Goal: Task Accomplishment & Management: Manage account settings

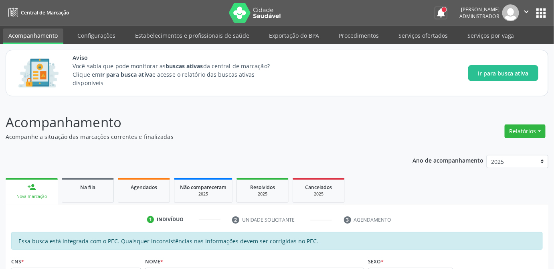
click at [435, 12] on button "notifications" at bounding box center [440, 12] width 11 height 11
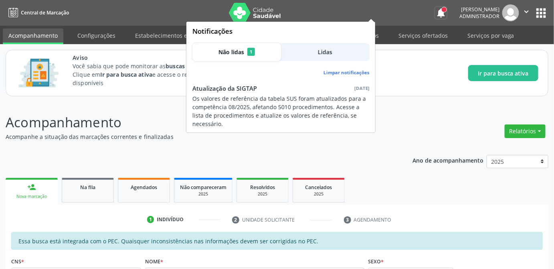
scroll to position [36, 0]
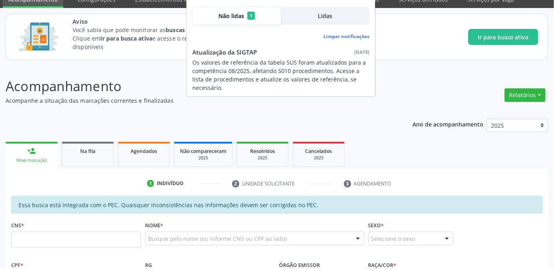
click at [393, 70] on div "Acompanhamento Acompanhe a situação das marcações correntes e finalizadas Relat…" at bounding box center [277, 273] width 554 height 414
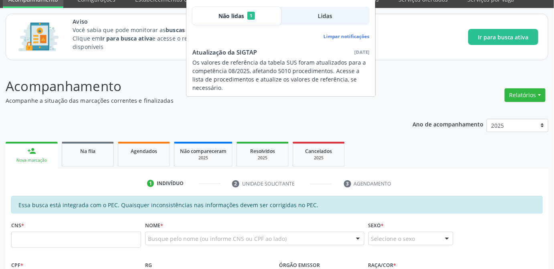
click at [322, 17] on span "Lidas" at bounding box center [325, 16] width 14 height 8
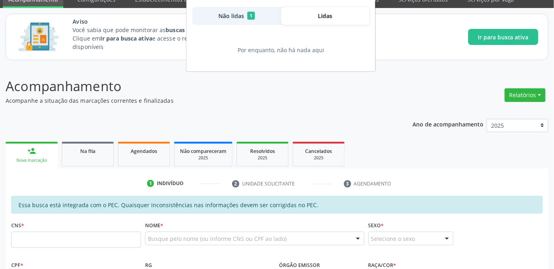
click at [239, 20] on button "Não lidas 1" at bounding box center [236, 16] width 89 height 18
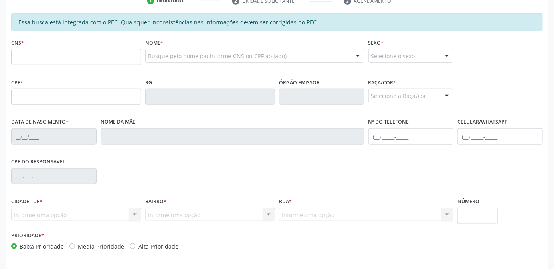
scroll to position [246, 0]
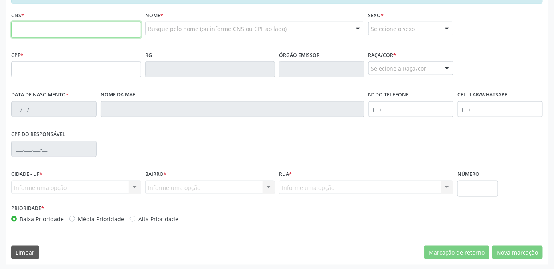
click at [48, 33] on input "text" at bounding box center [76, 30] width 130 height 16
type input "708 6000 6342 4384"
type input "17/03/1977"
type input "Jivoneide da Silva Ramalho"
type input "(82) 99119-9053"
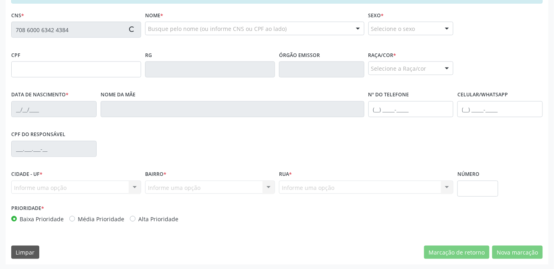
type input "21"
type input "020.389.394-89"
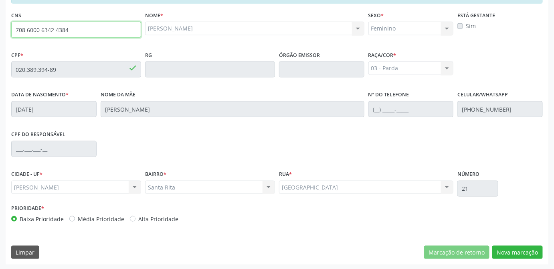
click at [91, 30] on input "708 6000 6342 4384" at bounding box center [76, 30] width 130 height 16
type input "708 6000"
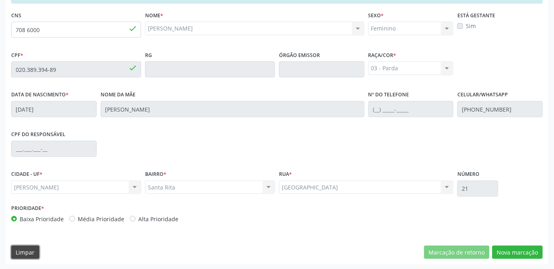
click at [38, 253] on button "Limpar" at bounding box center [25, 252] width 28 height 14
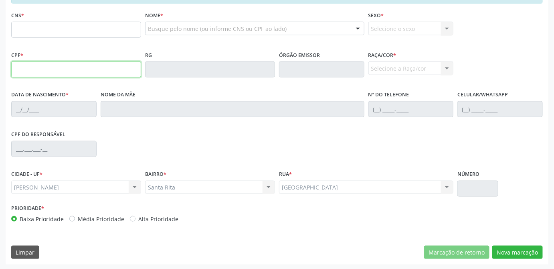
click at [63, 67] on input "text" at bounding box center [76, 69] width 130 height 16
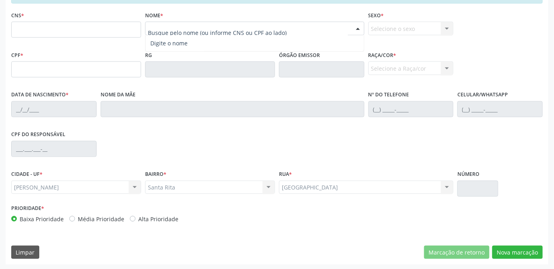
click at [168, 22] on div at bounding box center [254, 29] width 219 height 14
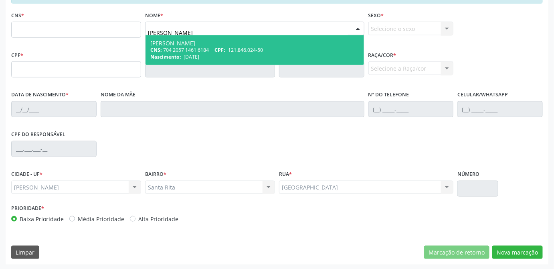
type input "leticia ramalho moura"
click at [203, 42] on div "Leticia Ramalho Moura" at bounding box center [254, 43] width 209 height 6
type input "704 2057 1461 6184"
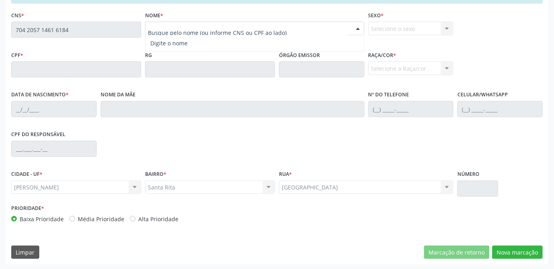
click at [113, 47] on div "CNS * 704 2057 1461 6184" at bounding box center [76, 29] width 134 height 40
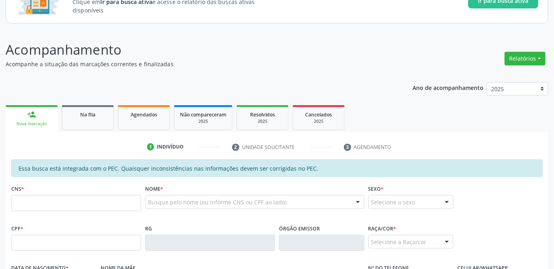
scroll to position [109, 0]
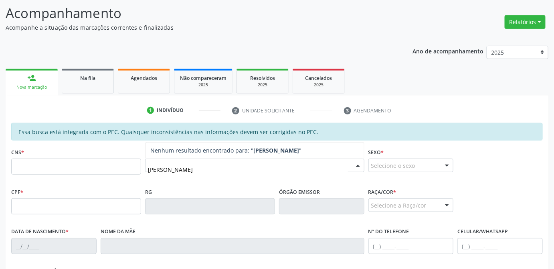
type input "leticia ramalho moura"
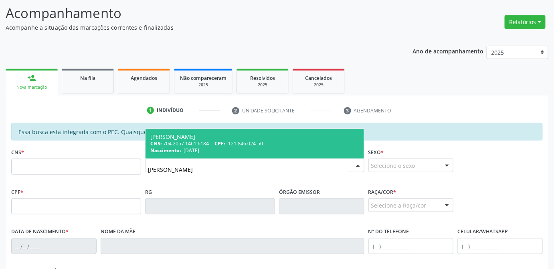
click at [188, 137] on div "[PERSON_NAME]" at bounding box center [254, 136] width 209 height 6
type input "704 2057 1461 6184"
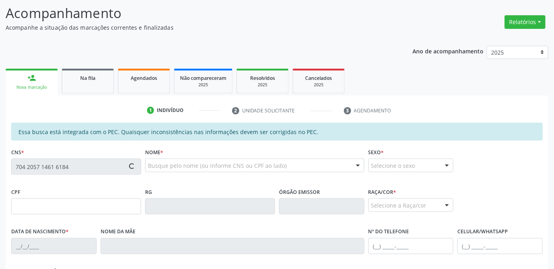
type input "121.846.024-50"
type input "[DATE]"
type input "Jenefer Carinne da Sipva Ramalho"
type input "[PHONE_NUMBER]"
type input "S/N"
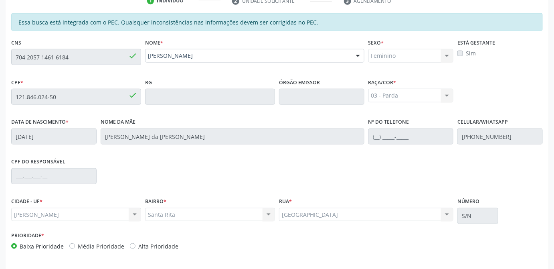
scroll to position [246, 0]
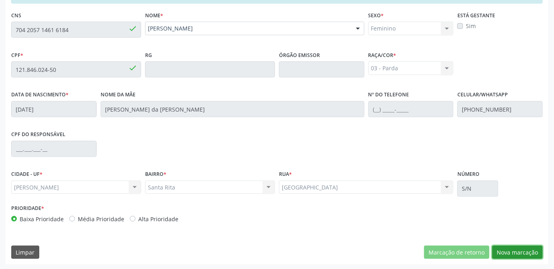
drag, startPoint x: 527, startPoint y: 252, endPoint x: 536, endPoint y: 261, distance: 12.5
click at [536, 261] on div "Essa busca está integrada com o PEC. Quaisquer inconsistências nas informações …" at bounding box center [277, 125] width 543 height 278
click at [273, 236] on div "Essa busca está integrada com o PEC. Quaisquer inconsistências nas informações …" at bounding box center [277, 125] width 543 height 278
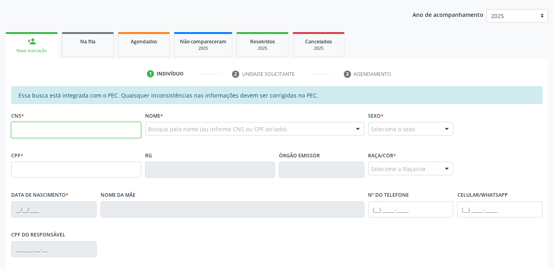
scroll to position [182, 0]
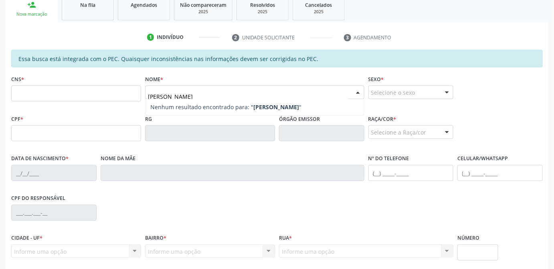
type input "[PERSON_NAME]"
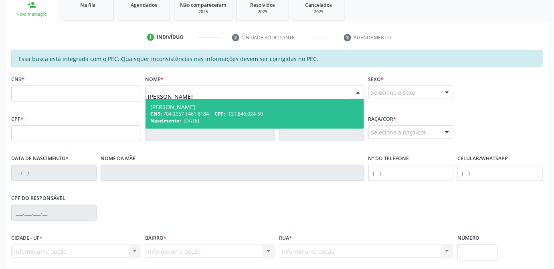
click at [205, 115] on div "CNS: 704 2057 1461 6184 CPF: 121.846.024-50" at bounding box center [254, 113] width 209 height 7
type input "704 2057 1461 6184"
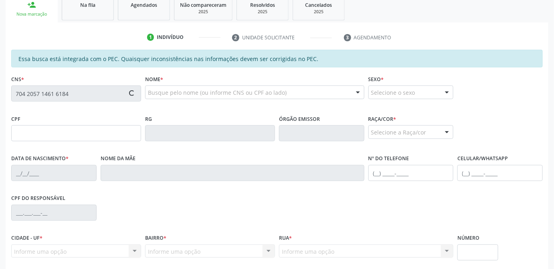
type input "121.846.024-50"
type input "14/12/2012"
type input "Jeneffer Carinne da Silva Ramalho"
type input "(82) 99119-9053"
type input "21"
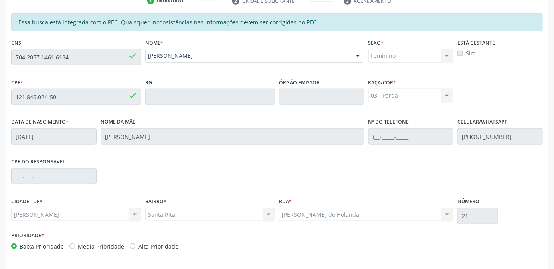
scroll to position [246, 0]
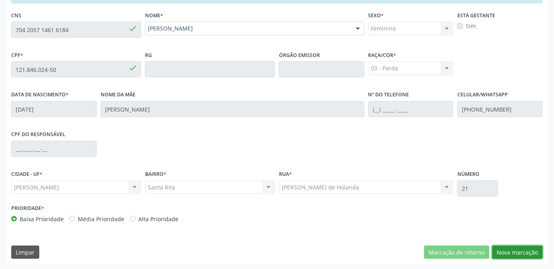
click at [520, 251] on button "Nova marcação" at bounding box center [517, 252] width 51 height 14
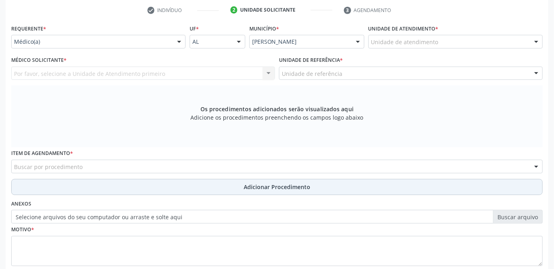
scroll to position [173, 0]
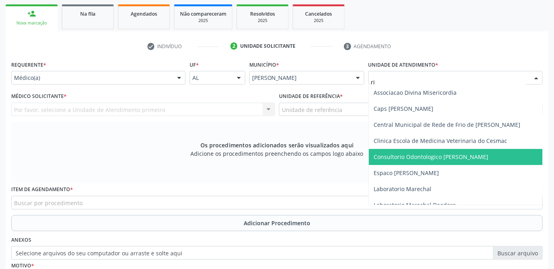
type input "rit"
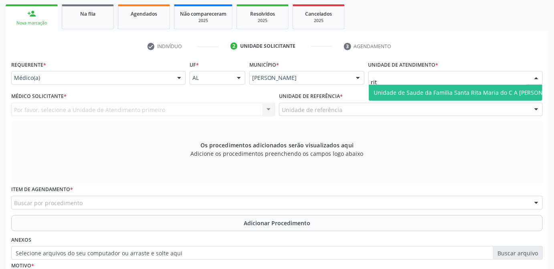
click at [417, 95] on span "Unidade de Saude da Familia Santa Rita Maria do C A Soares" at bounding box center [469, 93] width 190 height 8
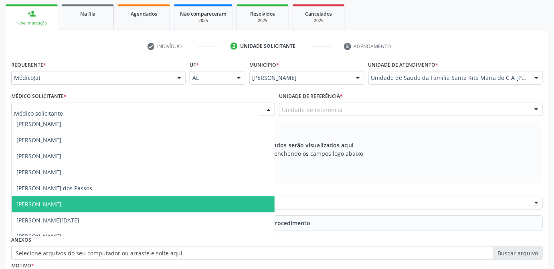
click at [73, 208] on span "Maria Celia Amorim Castro" at bounding box center [143, 204] width 263 height 16
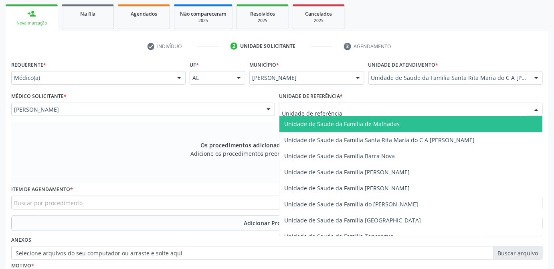
click at [350, 112] on div at bounding box center [411, 110] width 264 height 14
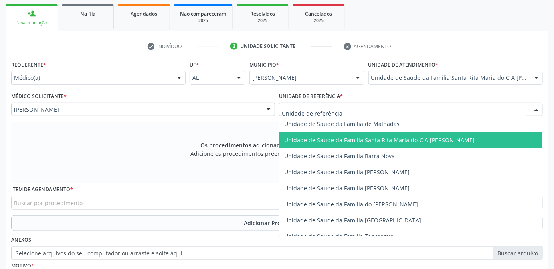
click at [400, 144] on span "Unidade de Saude da Familia Santa Rita Maria do C A Soares" at bounding box center [410, 140] width 263 height 16
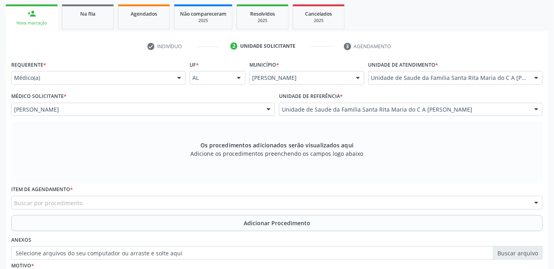
scroll to position [246, 0]
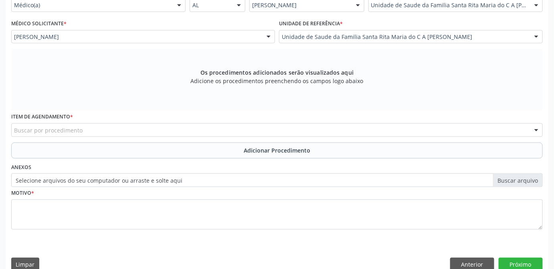
click at [116, 131] on div "Buscar por procedimento" at bounding box center [277, 130] width 532 height 14
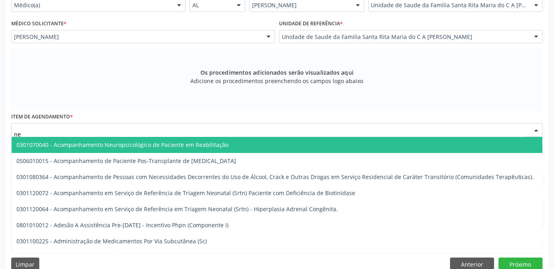
type input "n"
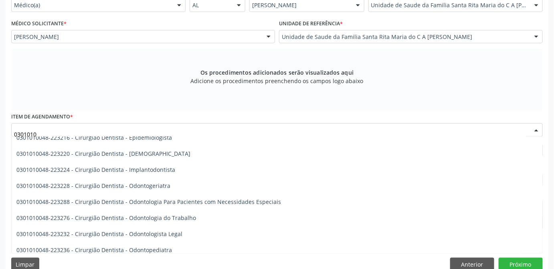
scroll to position [291, 0]
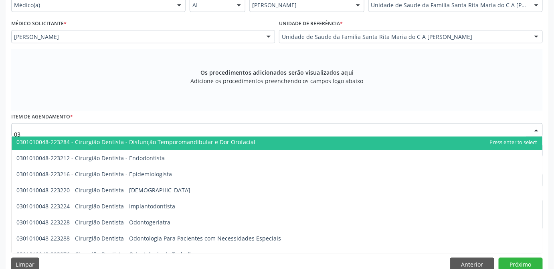
type input "0"
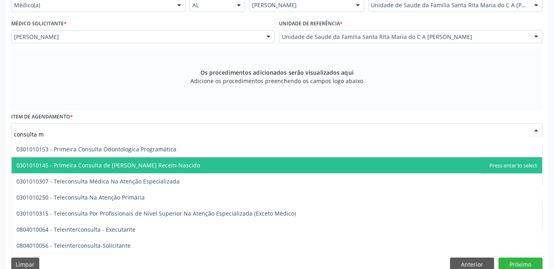
scroll to position [0, 0]
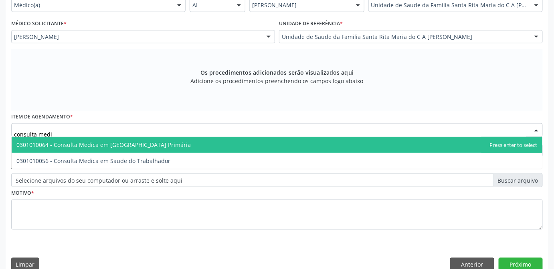
click at [82, 131] on input "consulta medi" at bounding box center [270, 134] width 512 height 16
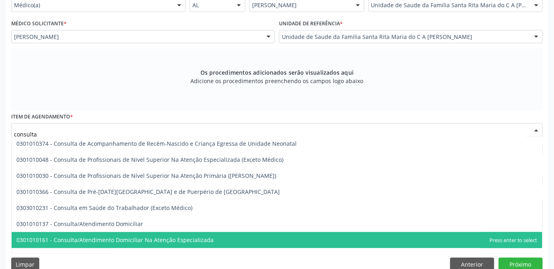
scroll to position [182, 0]
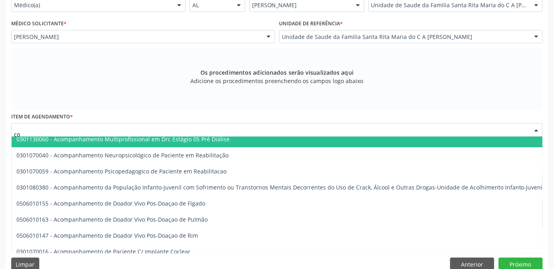
type input "c"
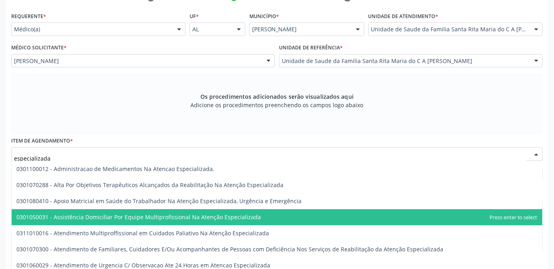
scroll to position [258, 0]
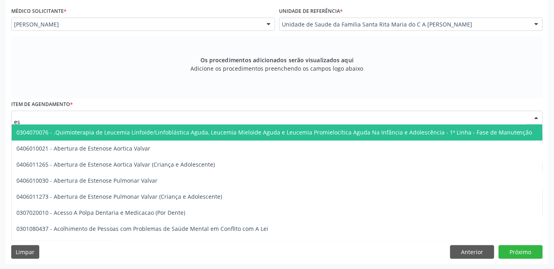
type input "e"
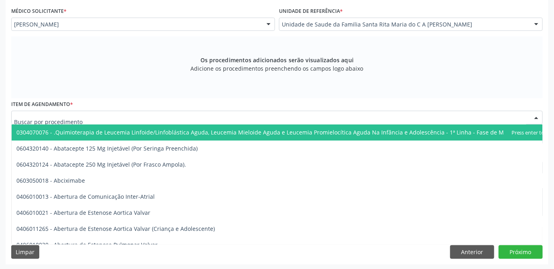
click at [112, 112] on div at bounding box center [277, 118] width 532 height 14
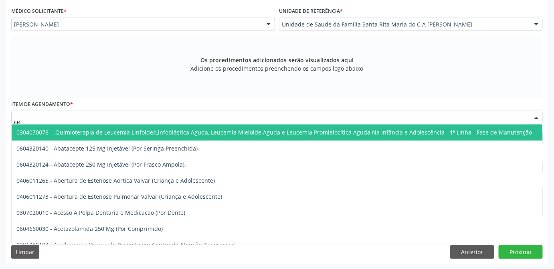
type input "c"
type input "t"
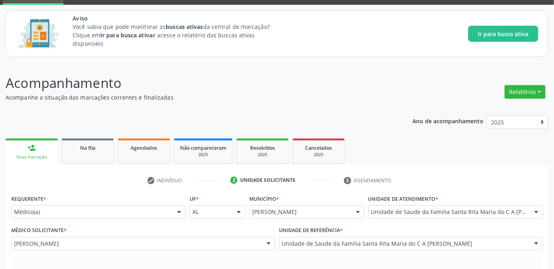
scroll to position [0, 0]
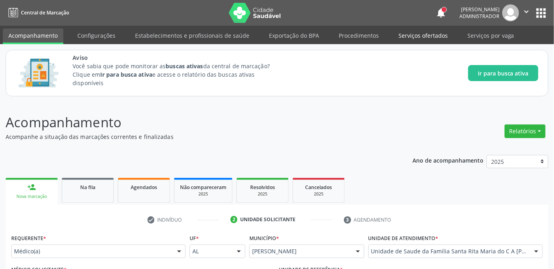
click at [416, 33] on link "Serviços ofertados" at bounding box center [423, 35] width 61 height 14
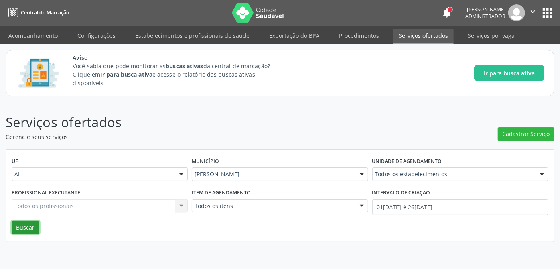
click at [20, 225] on button "Buscar" at bounding box center [26, 227] width 28 height 14
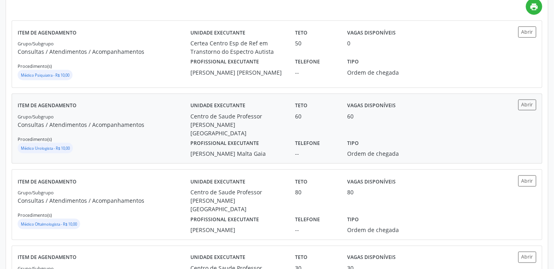
scroll to position [182, 0]
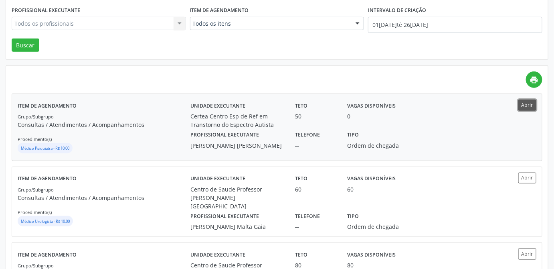
click at [526, 103] on button "Abrir" at bounding box center [527, 104] width 18 height 11
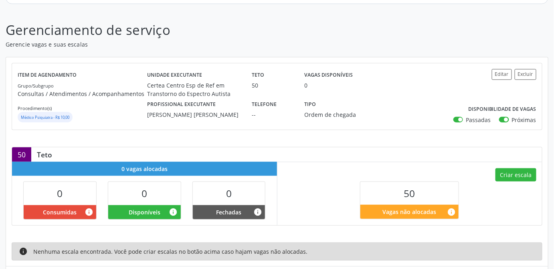
scroll to position [146, 0]
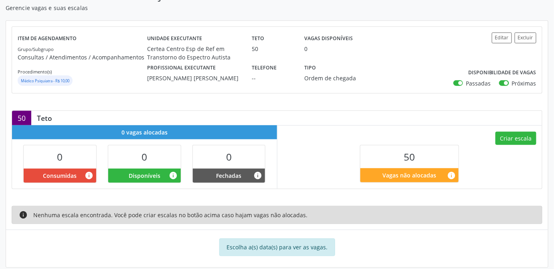
click at [521, 172] on div "Criar escala 50 Vagas não alocadas info" at bounding box center [409, 156] width 265 height 63
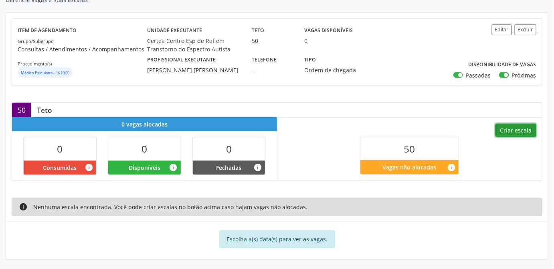
click at [522, 130] on button "Criar escala" at bounding box center [516, 130] width 41 height 14
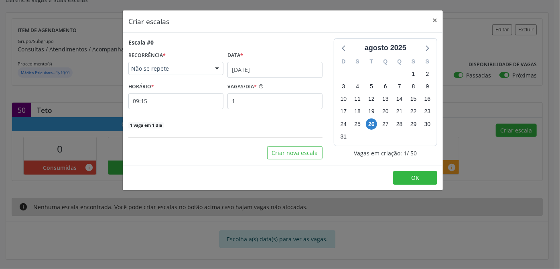
click at [217, 71] on div at bounding box center [217, 69] width 12 height 14
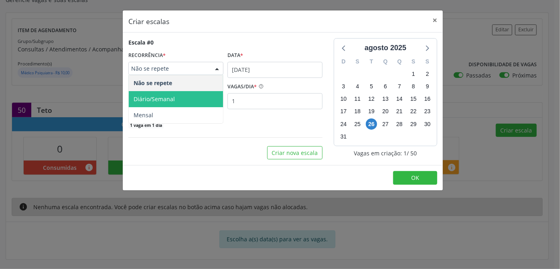
click at [179, 101] on span "Diário/Semanal" at bounding box center [176, 99] width 94 height 16
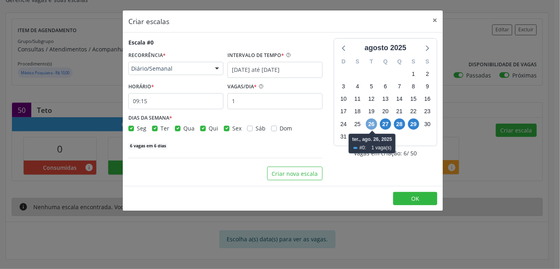
click at [372, 123] on span "26" at bounding box center [371, 123] width 11 height 11
click at [361, 170] on div "agosto 2025 D S T Q Q S S 27 28 29 30 31 1 2 3 4 5 6 7 8 9 10 11 12 13 14 15 16…" at bounding box center [385, 109] width 115 height 142
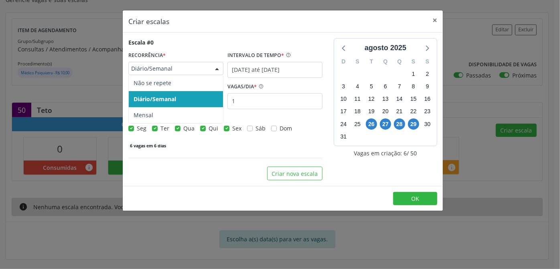
click at [200, 68] on span "Diário/Semanal" at bounding box center [169, 69] width 76 height 8
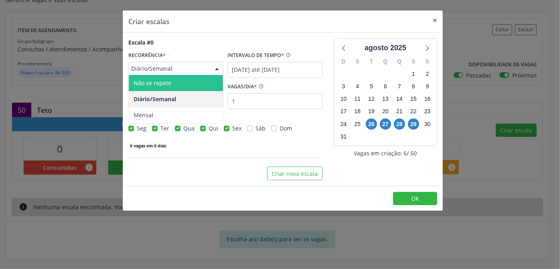
click at [193, 81] on span "Não se repete" at bounding box center [176, 83] width 94 height 16
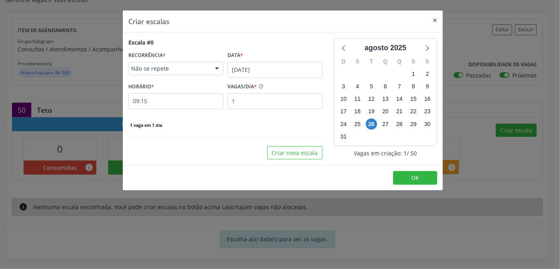
click at [208, 70] on div "Não se repete" at bounding box center [175, 69] width 95 height 14
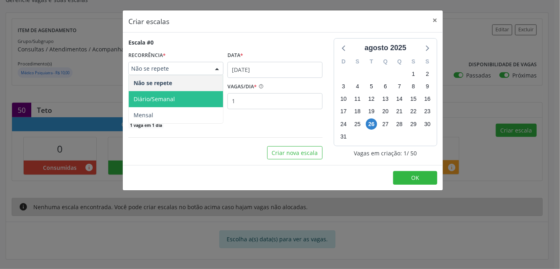
click at [183, 96] on span "Diário/Semanal" at bounding box center [176, 99] width 94 height 16
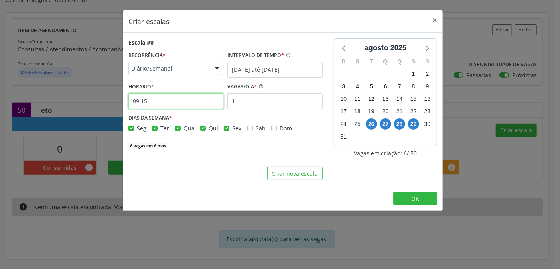
click at [192, 105] on input "09:15" at bounding box center [175, 101] width 95 height 16
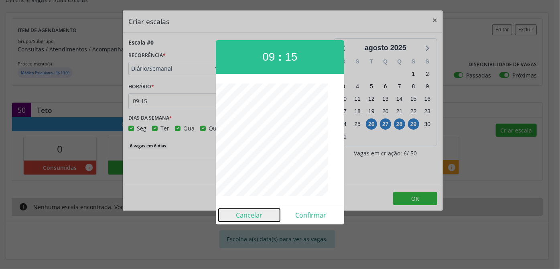
click at [251, 216] on button "Cancelar" at bounding box center [248, 214] width 61 height 13
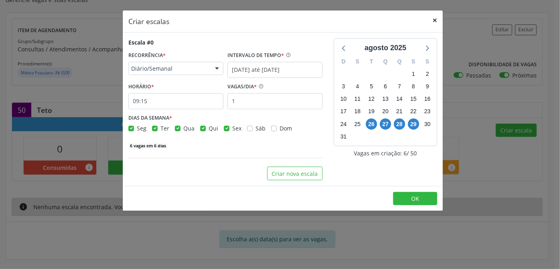
click at [435, 19] on button "×" at bounding box center [435, 20] width 16 height 20
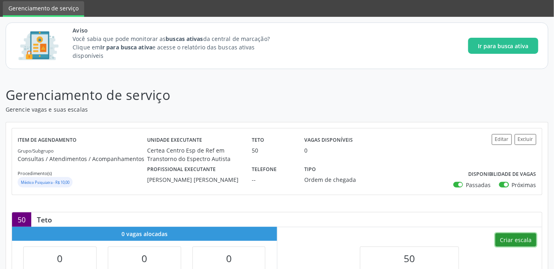
scroll to position [8, 0]
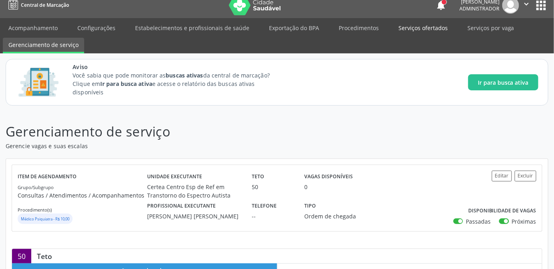
click at [420, 28] on link "Serviços ofertados" at bounding box center [423, 28] width 61 height 14
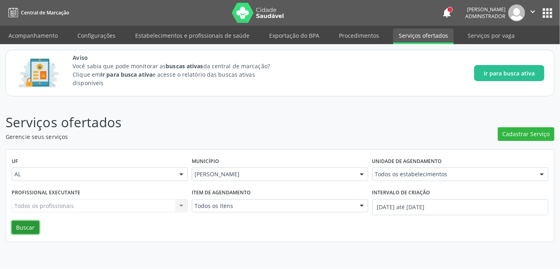
click at [23, 224] on button "Buscar" at bounding box center [26, 227] width 28 height 14
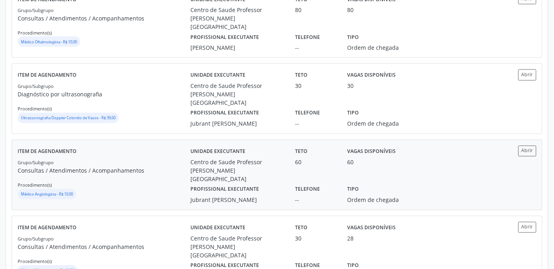
scroll to position [473, 0]
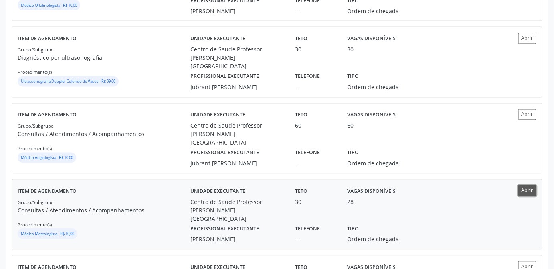
click at [528, 185] on button "Abrir" at bounding box center [527, 190] width 18 height 11
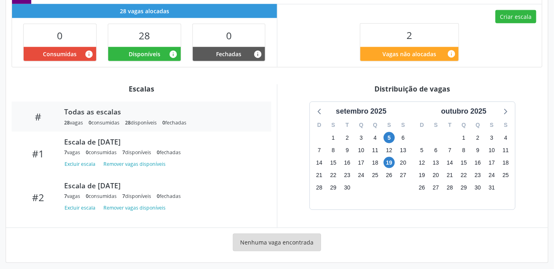
click at [275, 124] on div "Escalas # Todas as escalas 28 vagas 0 consumidas 28 disponíveis 0 fechadas #1 E…" at bounding box center [141, 155] width 271 height 143
click at [542, 101] on div "setembro 2025 D S T Q Q S S 31 1 2 3 4 5 6 7 8 9 10 11 12 13 14 15 16 17 18 19 …" at bounding box center [413, 155] width 260 height 108
click at [386, 132] on span "5" at bounding box center [389, 137] width 11 height 11
click at [106, 137] on div "Escala de [DATE]" at bounding box center [162, 141] width 196 height 9
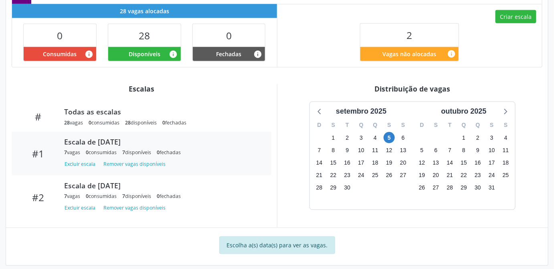
scroll to position [273, 0]
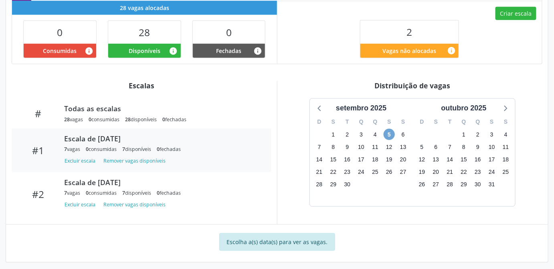
click at [386, 129] on span "5" at bounding box center [389, 134] width 11 height 11
click at [391, 129] on span "5" at bounding box center [389, 134] width 11 height 11
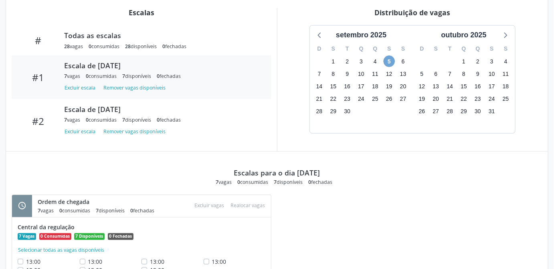
scroll to position [378, 0]
